Goal: Transaction & Acquisition: Purchase product/service

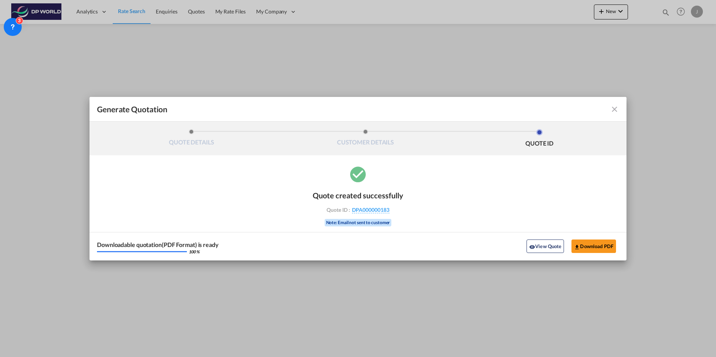
click at [614, 112] on md-icon "icon-close fg-AAA8AD cursor m-0" at bounding box center [614, 109] width 9 height 9
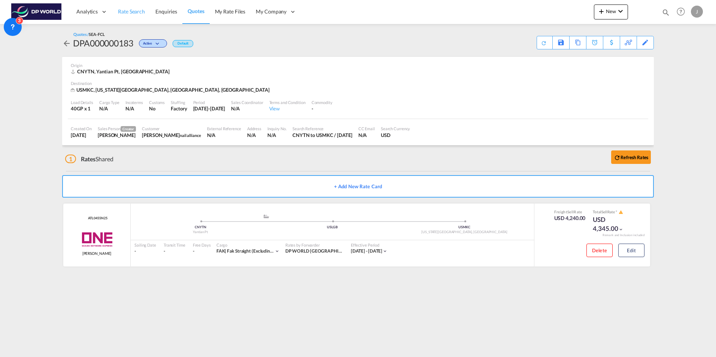
click at [138, 11] on span "Rate Search" at bounding box center [131, 11] width 27 height 6
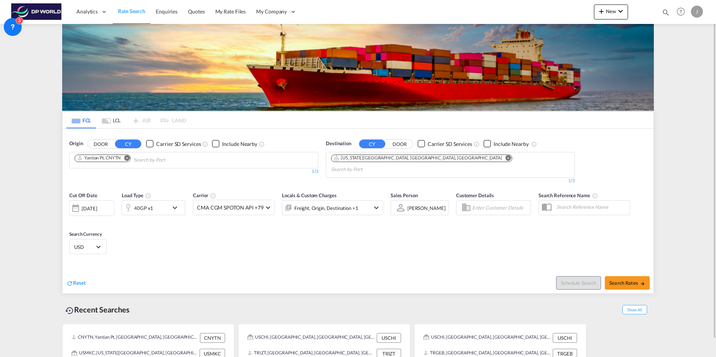
click at [128, 159] on md-icon "Remove" at bounding box center [127, 158] width 6 height 6
click at [505, 159] on md-icon "Remove" at bounding box center [508, 158] width 6 height 6
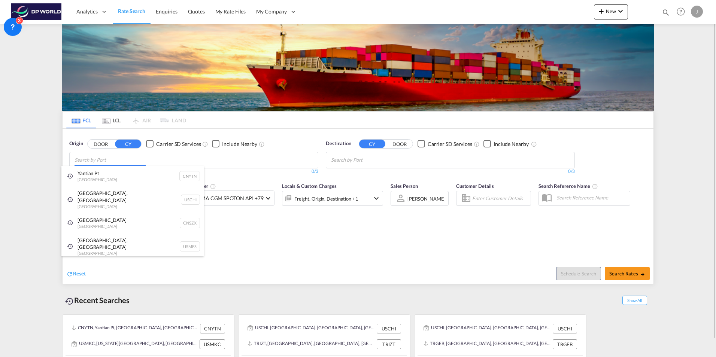
click at [222, 158] on body "Analytics Dashboard Rate Search Enquiries Quotes My Rate Files My Company" at bounding box center [358, 178] width 716 height 357
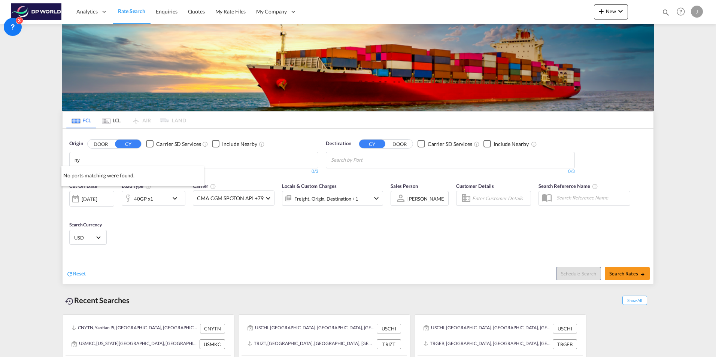
type input "n"
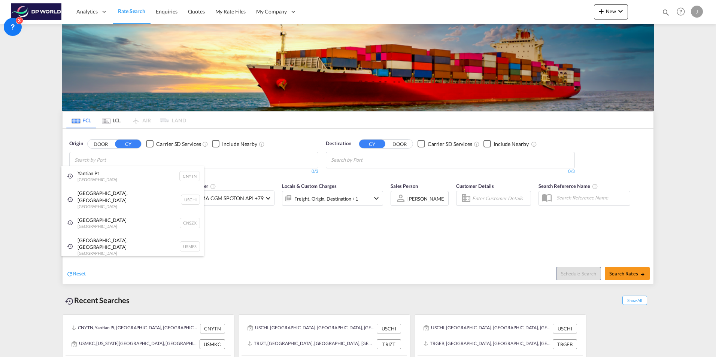
type input "M"
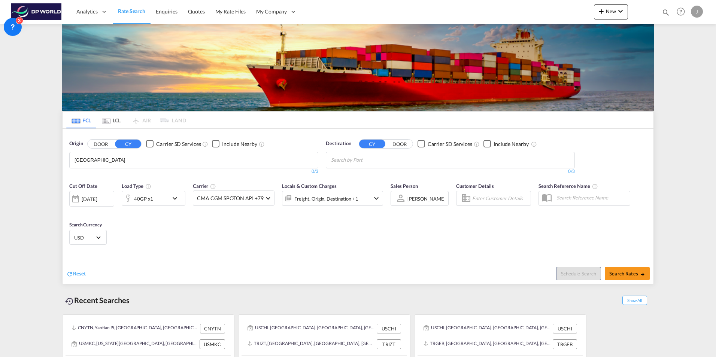
drag, startPoint x: 101, startPoint y: 158, endPoint x: -1, endPoint y: 160, distance: 102.2
click at [0, 160] on html "Analytics Dashboard Rate Search Enquiries Quotes My Rate Files" at bounding box center [358, 178] width 716 height 357
type input "C"
type input "USNYC"
click at [114, 174] on div "[US_STATE], [GEOGRAPHIC_DATA] [GEOGRAPHIC_DATA] USNYC" at bounding box center [132, 177] width 142 height 22
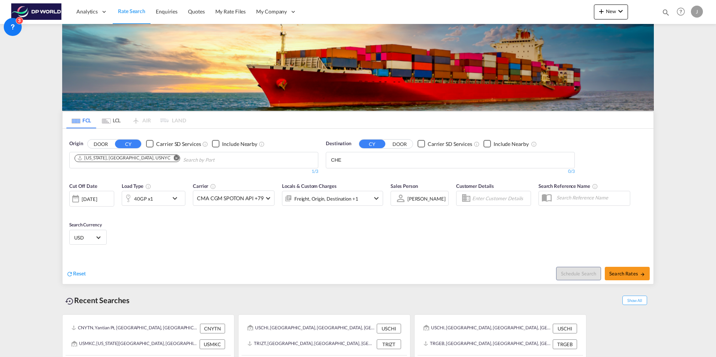
click at [357, 159] on body "Analytics Dashboard Rate Search Enquiries Quotes My Rate Files My Company" at bounding box center [358, 178] width 716 height 357
type input "CHENN"
click at [358, 177] on div "Chenn ai (ex [GEOGRAPHIC_DATA]) [GEOGRAPHIC_DATA] [GEOGRAPHIC_DATA]" at bounding box center [389, 177] width 142 height 22
click at [635, 274] on span "Search Rates" at bounding box center [627, 274] width 36 height 6
type input "USNYC to INMAA / [DATE]"
